Goal: Contribute content: Contribute content

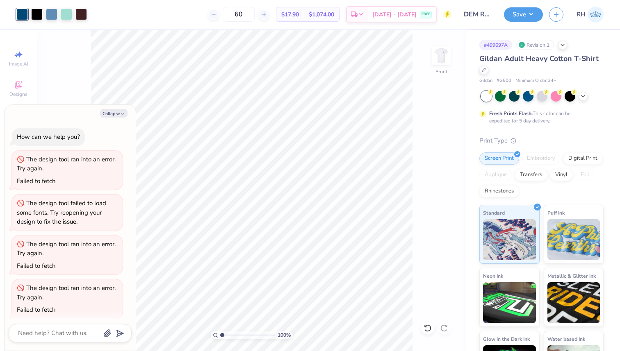
scroll to position [49, 0]
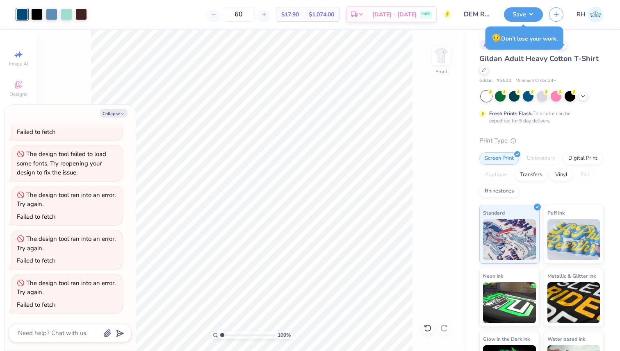
type textarea "x"
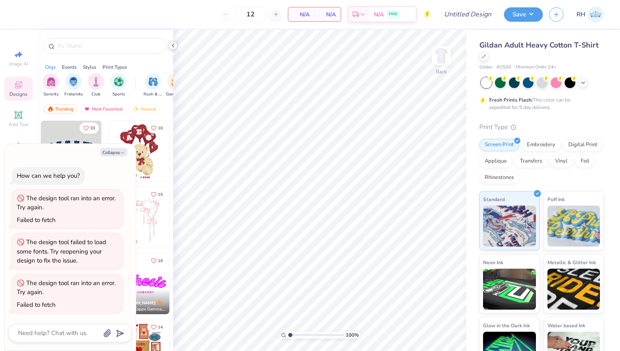
click at [174, 49] on div at bounding box center [172, 45] width 9 height 9
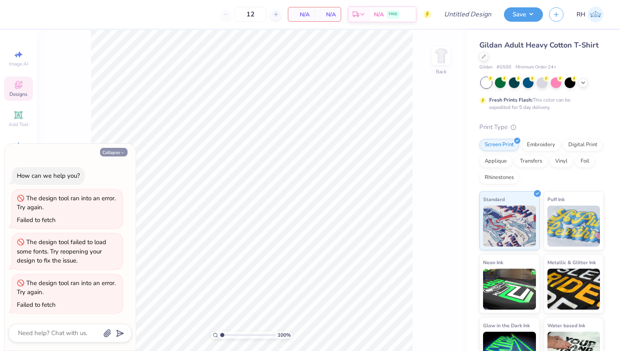
click at [114, 151] on button "Collapse" at bounding box center [113, 152] width 27 height 9
type textarea "x"
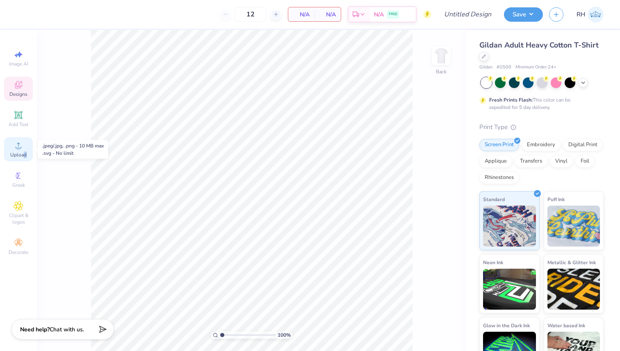
click at [25, 154] on span "Upload" at bounding box center [18, 155] width 16 height 7
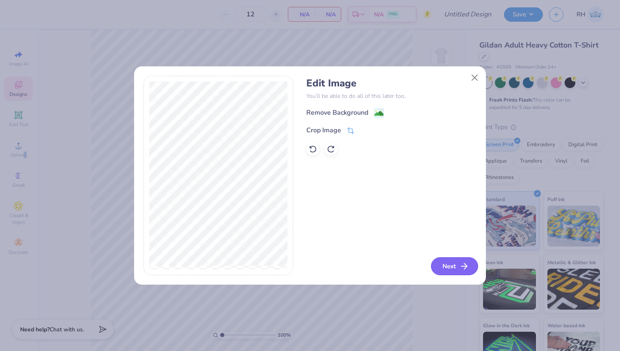
click at [452, 262] on button "Next" at bounding box center [454, 266] width 47 height 18
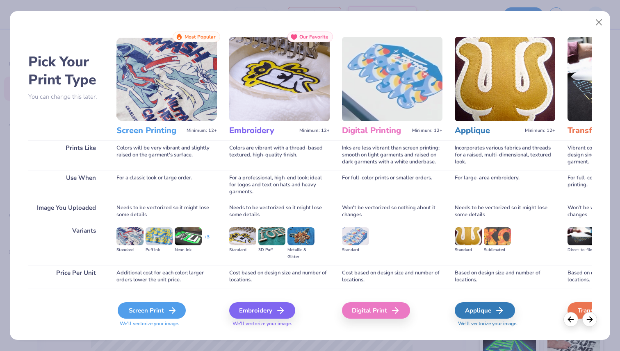
click at [172, 307] on icon at bounding box center [172, 311] width 10 height 10
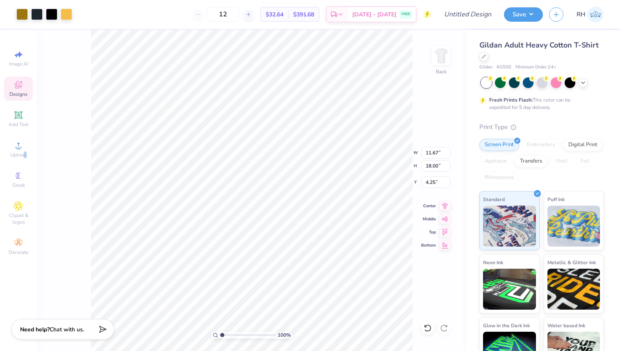
type input "2.13"
type input "3.28"
type input "3.00"
click at [435, 68] on div "Back" at bounding box center [441, 60] width 19 height 29
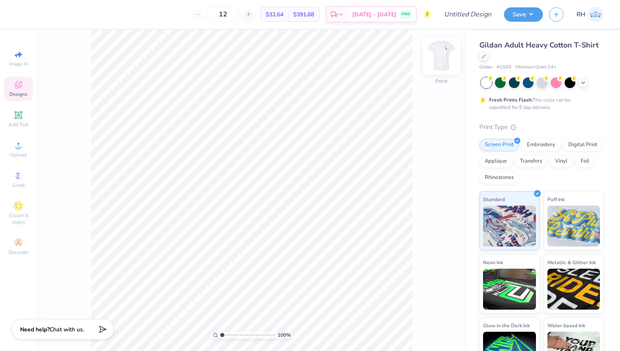
click at [445, 50] on img at bounding box center [441, 55] width 33 height 33
click at [41, 15] on div at bounding box center [36, 13] width 11 height 11
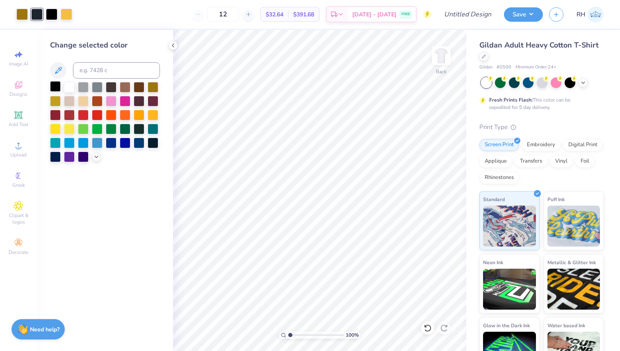
click at [53, 86] on div at bounding box center [55, 86] width 11 height 11
click at [176, 47] on div at bounding box center [172, 45] width 9 height 9
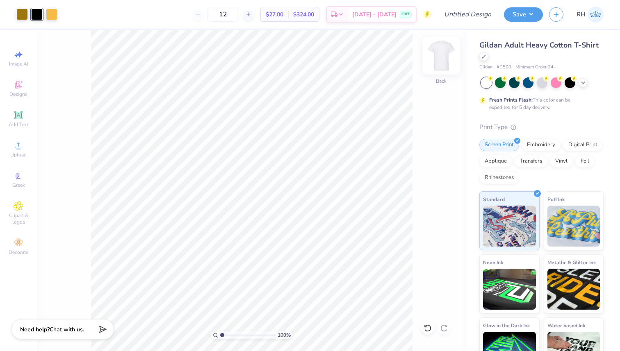
click at [440, 64] on div at bounding box center [441, 56] width 38 height 38
click at [24, 142] on div "Upload" at bounding box center [18, 149] width 29 height 24
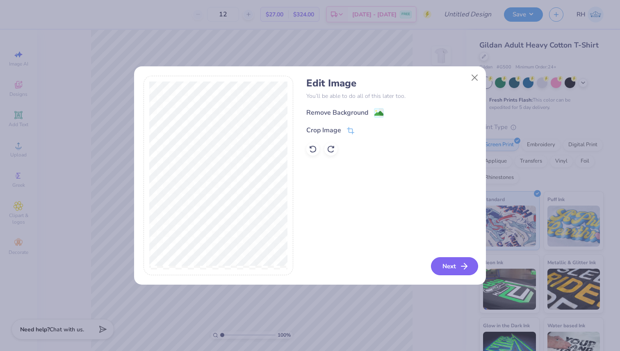
click at [457, 268] on button "Next" at bounding box center [454, 266] width 47 height 18
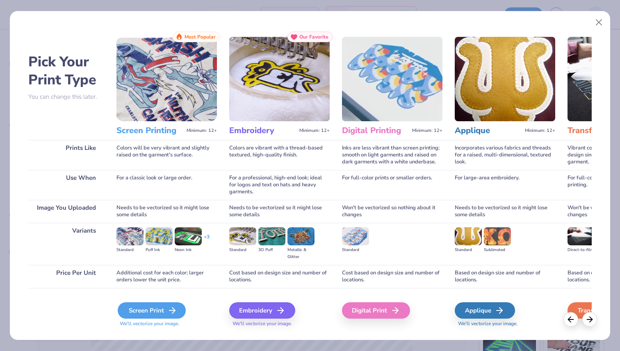
click at [145, 315] on div "Screen Print" at bounding box center [152, 310] width 68 height 16
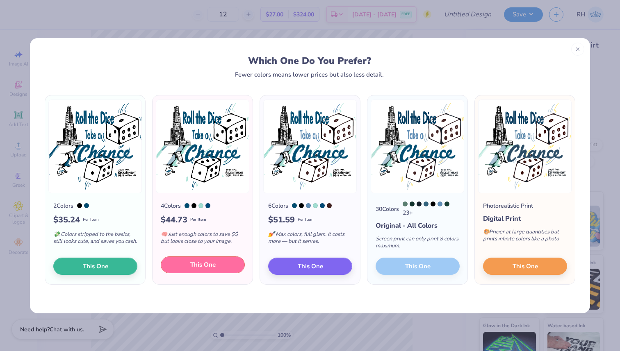
click at [224, 268] on button "This One" at bounding box center [203, 265] width 84 height 17
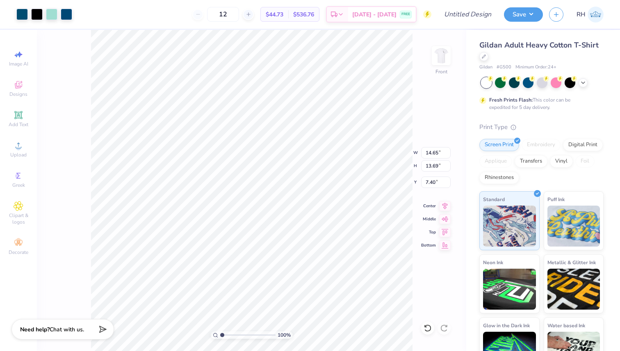
type input "14.09"
type input "13.17"
type input "3.65"
type input "13.63"
type input "12.74"
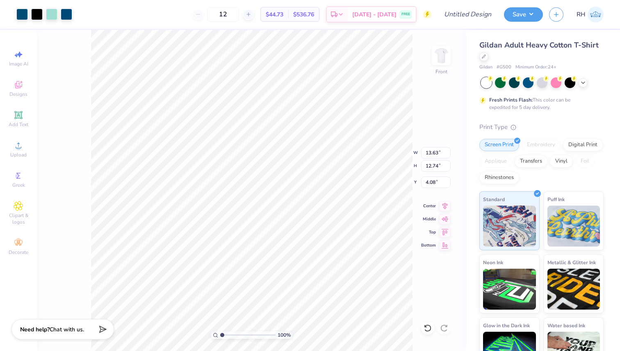
type input "4.00"
click at [237, 16] on input "12" at bounding box center [223, 14] width 32 height 15
type input "1"
type input "60"
click at [439, 58] on img at bounding box center [441, 55] width 33 height 33
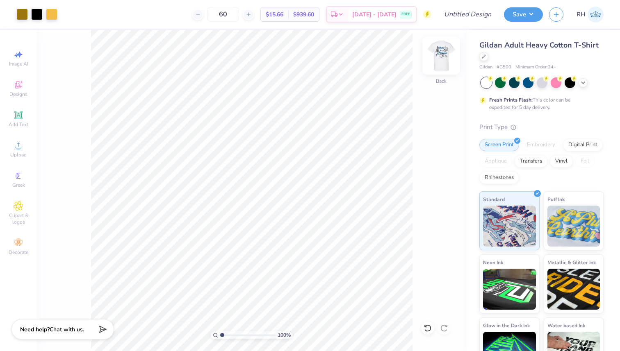
click at [435, 59] on img at bounding box center [441, 55] width 33 height 33
type input "3.00"
click at [438, 64] on img at bounding box center [441, 55] width 33 height 33
click at [441, 59] on img at bounding box center [441, 55] width 33 height 33
click at [443, 59] on img at bounding box center [441, 55] width 33 height 33
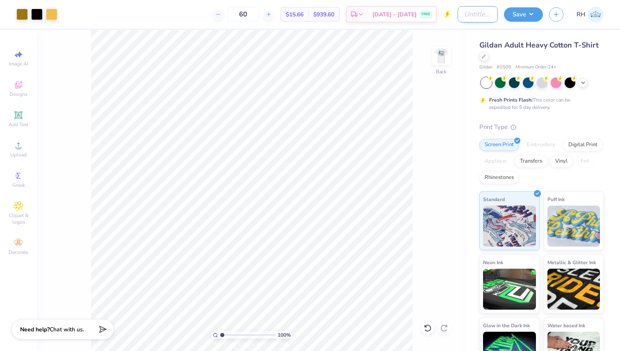
click at [460, 15] on input "Design Title" at bounding box center [477, 14] width 40 height 16
type input "DEM Recruitment T-Shirt Final"
click at [524, 8] on button "Save" at bounding box center [523, 13] width 39 height 14
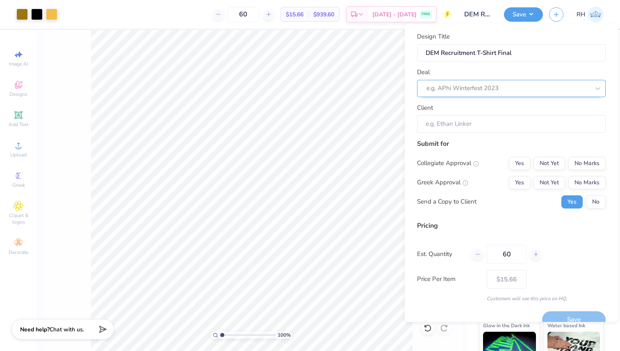
click at [528, 80] on div "e.g. APhi Winterfest 2023" at bounding box center [511, 88] width 189 height 17
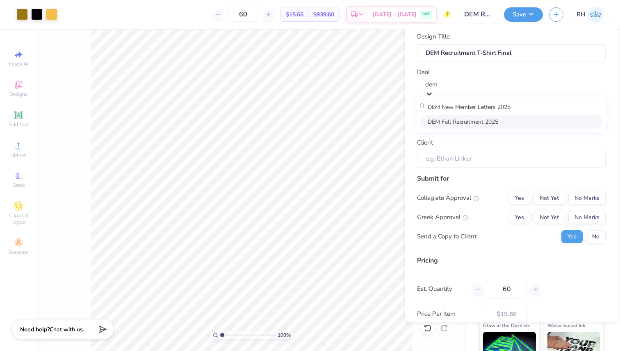
click at [508, 120] on div "DEM Fall Recruitment 2025" at bounding box center [511, 122] width 182 height 14
type input "dem"
type input "[PERSON_NAME]"
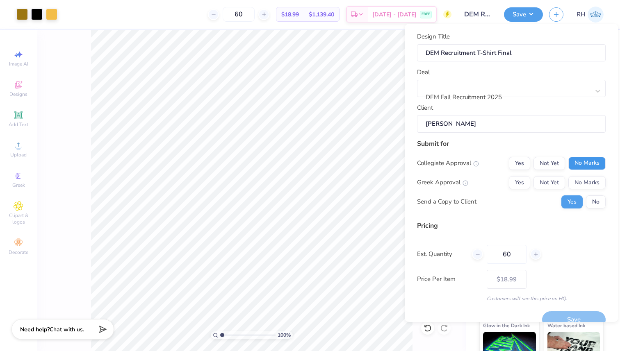
click at [586, 159] on button "No Marks" at bounding box center [586, 163] width 37 height 13
click at [523, 186] on button "Yes" at bounding box center [519, 182] width 21 height 13
click at [588, 199] on button "No" at bounding box center [596, 201] width 20 height 13
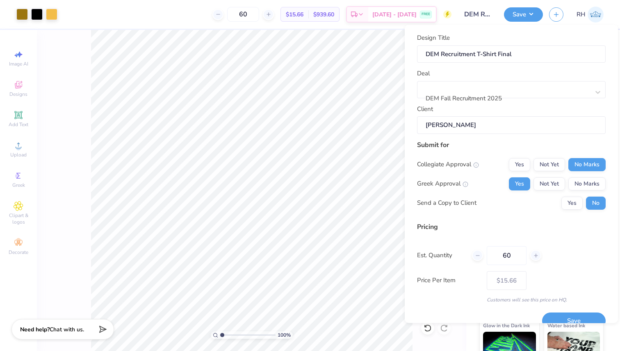
scroll to position [14, 0]
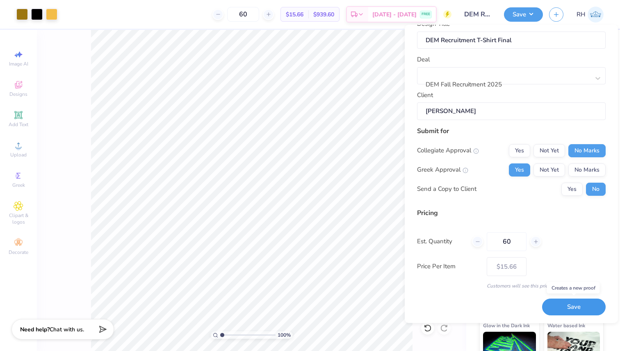
click at [584, 304] on button "Save" at bounding box center [574, 307] width 64 height 17
type input "$15.66"
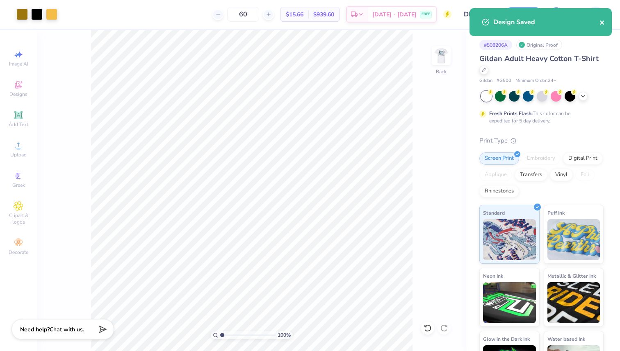
click at [602, 23] on icon "close" at bounding box center [602, 22] width 4 height 4
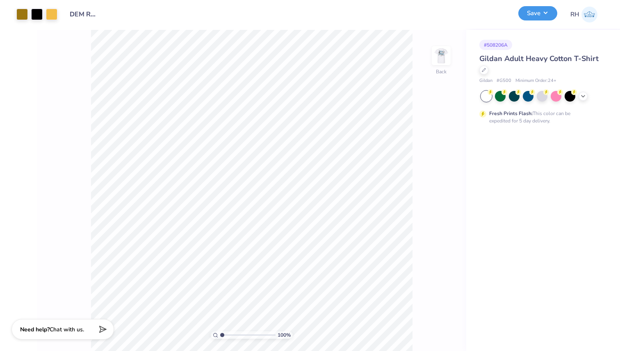
click at [539, 16] on button "Save" at bounding box center [537, 13] width 39 height 14
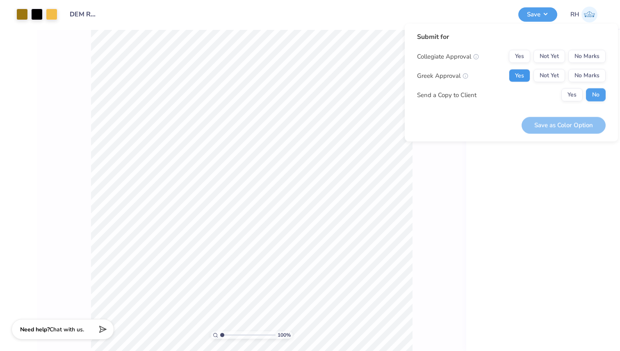
click at [524, 74] on button "Yes" at bounding box center [519, 75] width 21 height 13
click at [574, 60] on button "No Marks" at bounding box center [586, 56] width 37 height 13
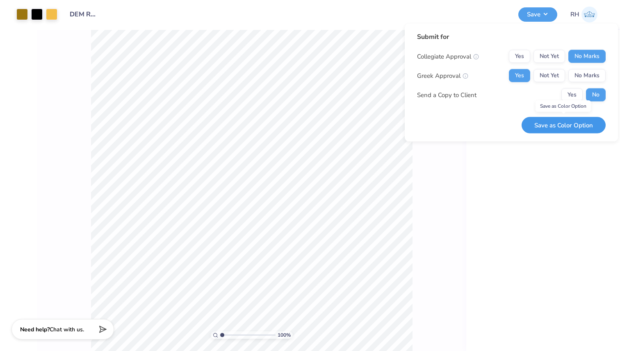
click at [574, 127] on button "Save as Color Option" at bounding box center [563, 125] width 84 height 17
